Goal: Information Seeking & Learning: Learn about a topic

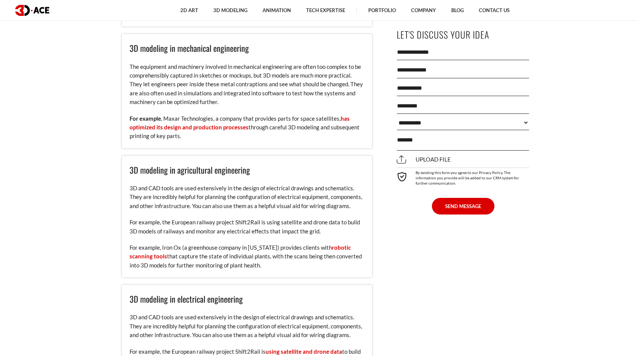
scroll to position [1810, 0]
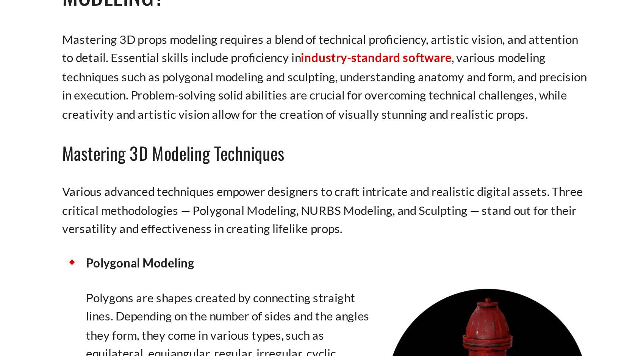
scroll to position [2068, 0]
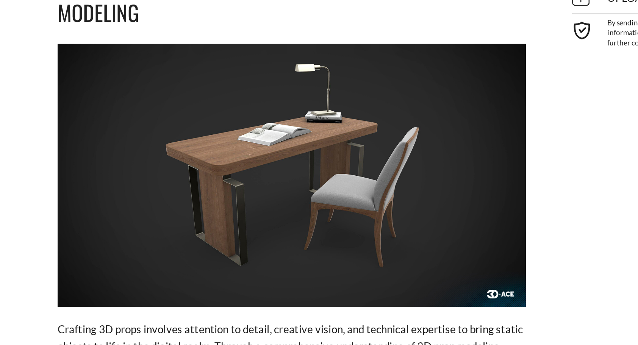
scroll to position [2927, 0]
